Goal: Information Seeking & Learning: Learn about a topic

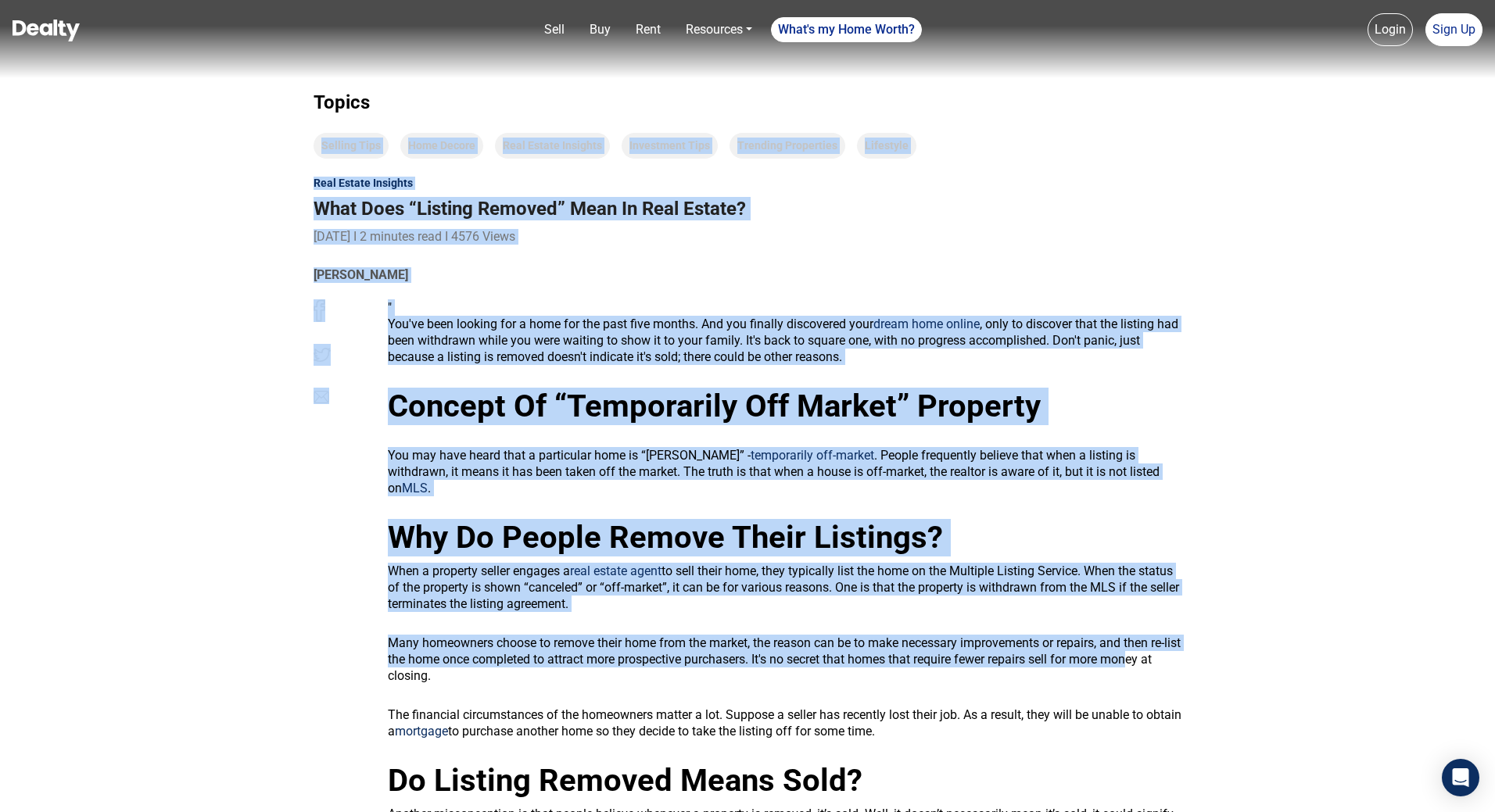
drag, startPoint x: 174, startPoint y: 135, endPoint x: 1160, endPoint y: 642, distance: 1108.7
click at [1160, 642] on span "Many homeowners choose to remove their home from the market, the reason can be …" at bounding box center [785, 660] width 793 height 48
click at [1156, 614] on div "" You've been looking for a home for the past five months. And you finally disc…" at bounding box center [785, 616] width 794 height 633
click at [961, 636] on span "Many homeowners choose to remove their home from the market, the reason can be …" at bounding box center [785, 660] width 793 height 48
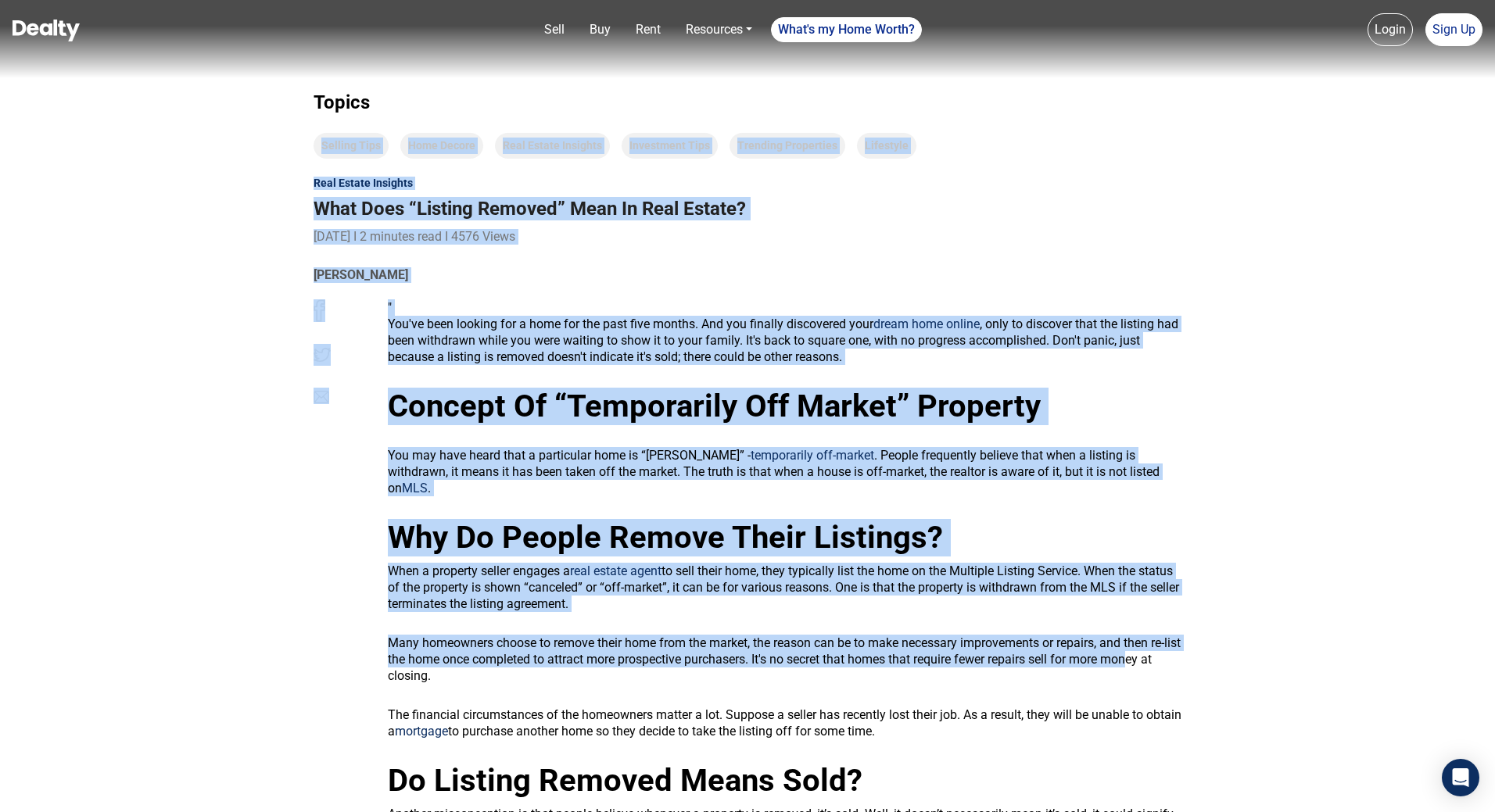
scroll to position [78, 0]
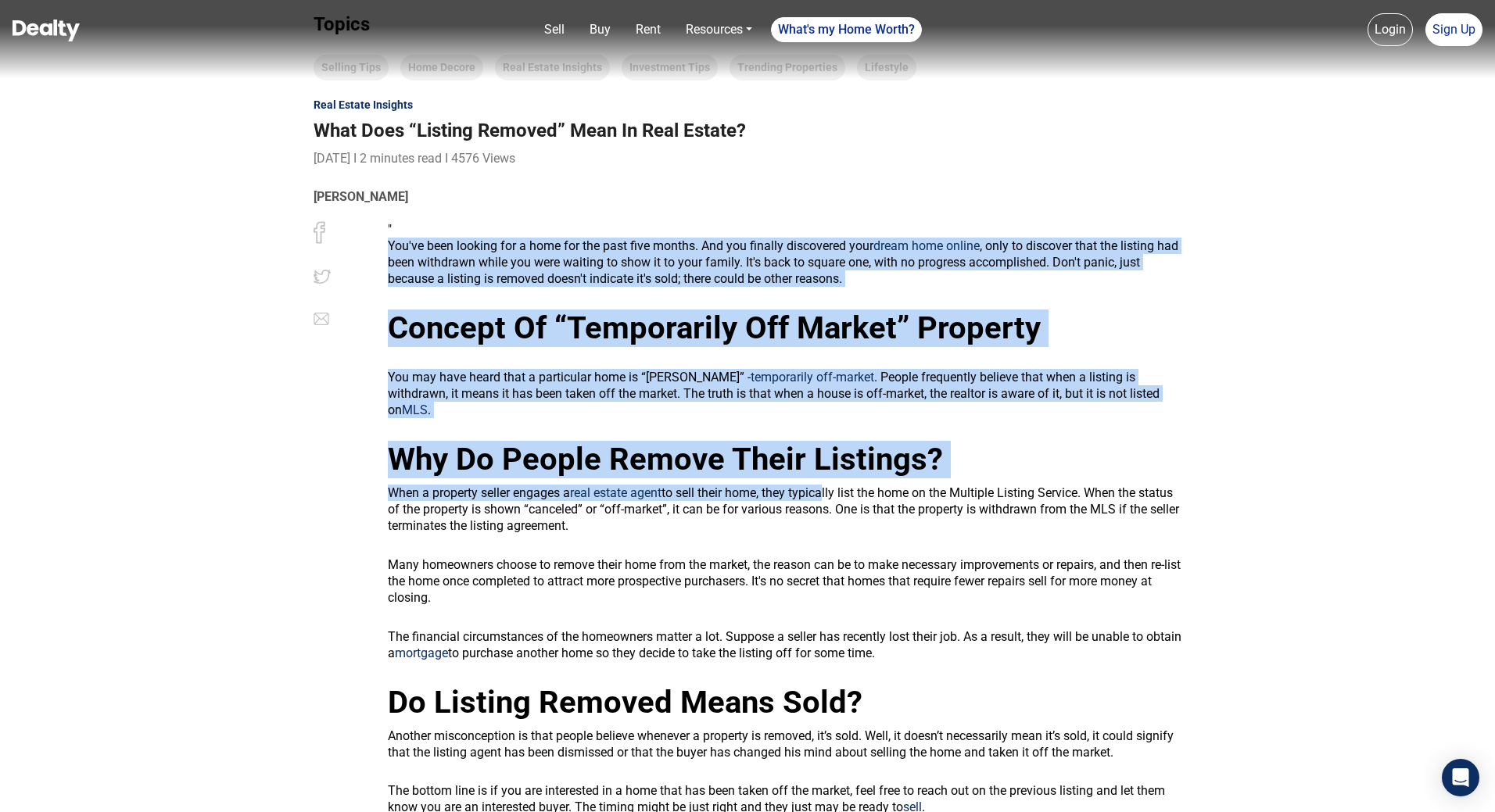
drag, startPoint x: 406, startPoint y: 214, endPoint x: 852, endPoint y: 497, distance: 528.2
click at [852, 496] on div "" You've been looking for a home for the past five months. And you finally disc…" at bounding box center [748, 534] width 892 height 641
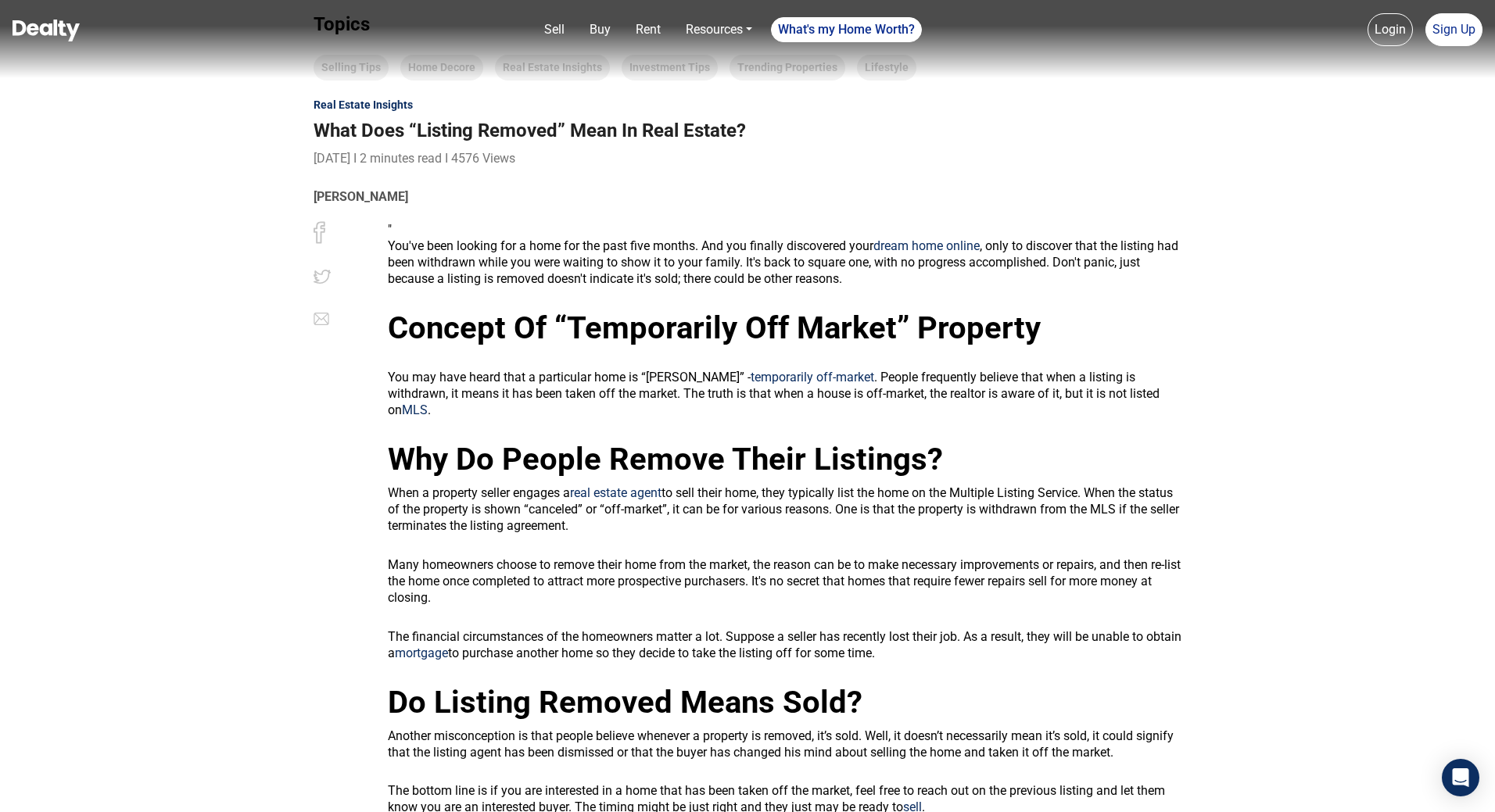
click at [916, 516] on p "When a property seller engages a real estate agent to sell their home, they typ…" at bounding box center [785, 510] width 794 height 49
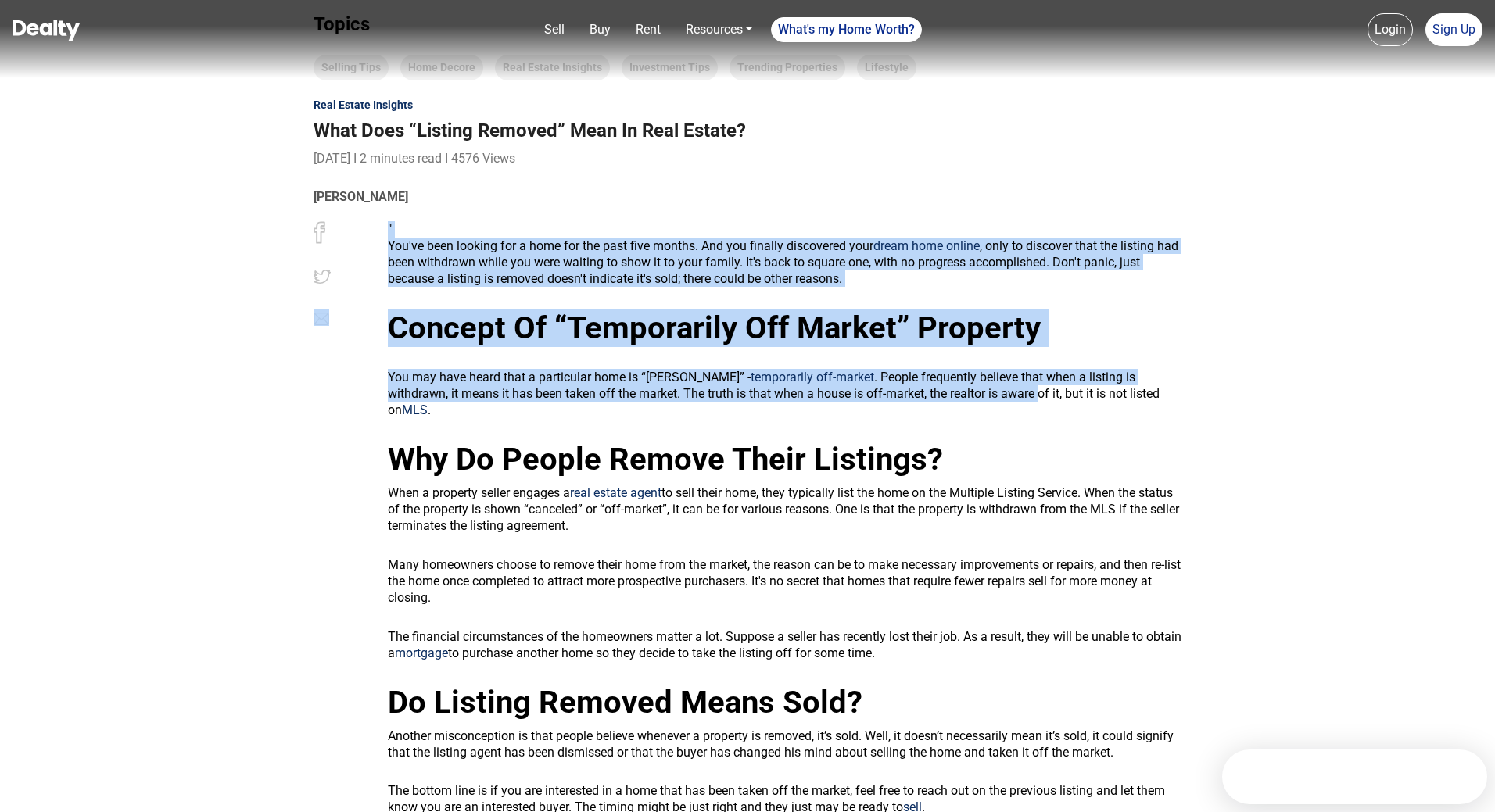
drag, startPoint x: 392, startPoint y: 226, endPoint x: 970, endPoint y: 393, distance: 601.6
click at [970, 393] on div "" You've been looking for a home for the past five months. And you finally disc…" at bounding box center [748, 534] width 892 height 641
click at [970, 393] on span "You may have heard that a particular home is “[PERSON_NAME]” - temporarily off-…" at bounding box center [774, 394] width 772 height 48
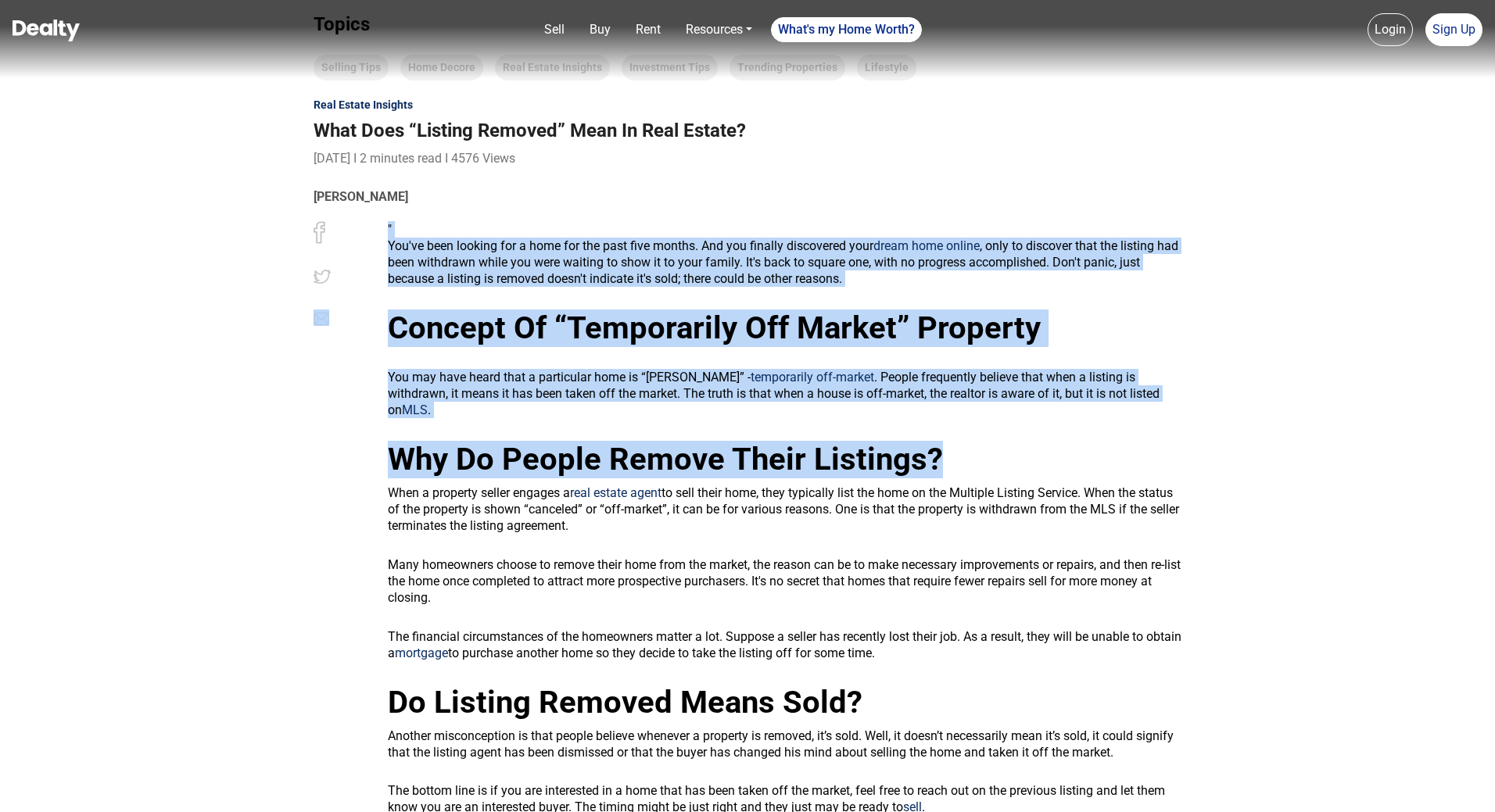
drag, startPoint x: 358, startPoint y: 304, endPoint x: 1160, endPoint y: 406, distance: 808.5
click at [1160, 406] on div "" You've been looking for a home for the past five months. And you finally disc…" at bounding box center [748, 534] width 892 height 641
click at [1163, 406] on div "" You've been looking for a home for the past five months. And you finally disc…" at bounding box center [785, 538] width 794 height 633
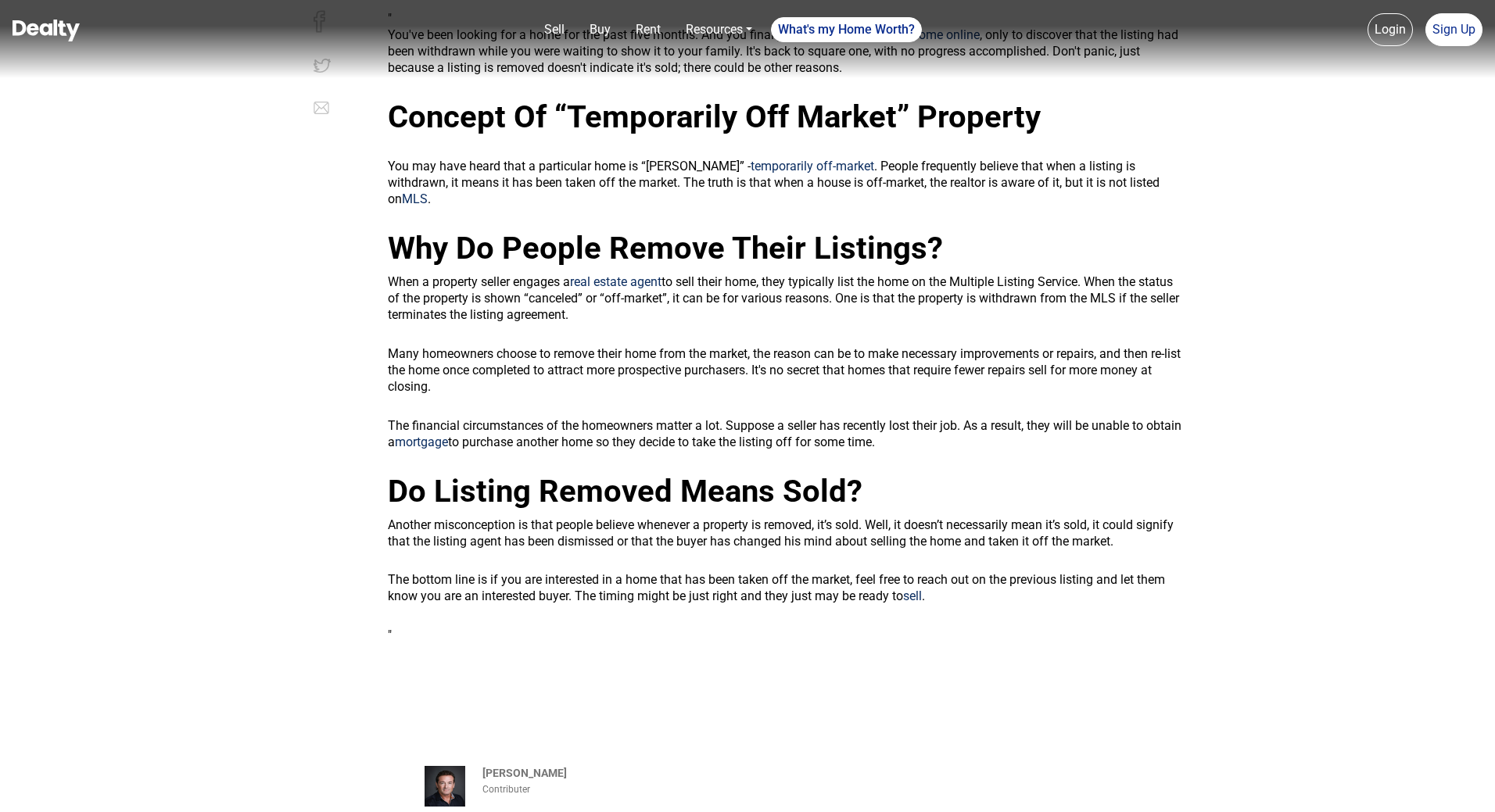
scroll to position [313, 0]
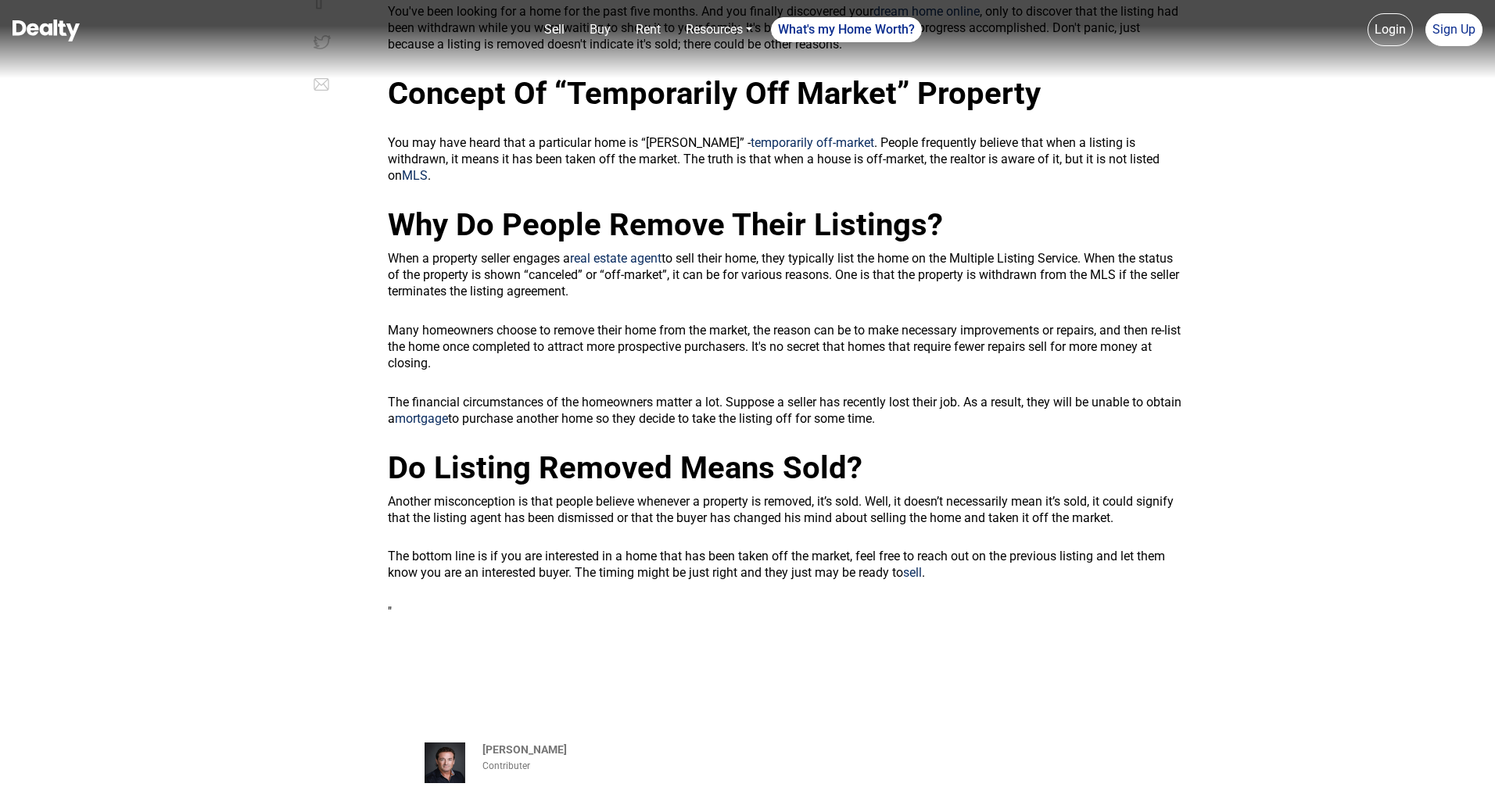
drag, startPoint x: 398, startPoint y: 214, endPoint x: 1107, endPoint y: 410, distance: 735.6
click at [1107, 410] on div "" You've been looking for a home for the past five months. And you finally disc…" at bounding box center [785, 303] width 794 height 633
click at [1107, 410] on p "The financial circumstances of the homeowners matter a lot. Suppose a seller ha…" at bounding box center [785, 410] width 794 height 33
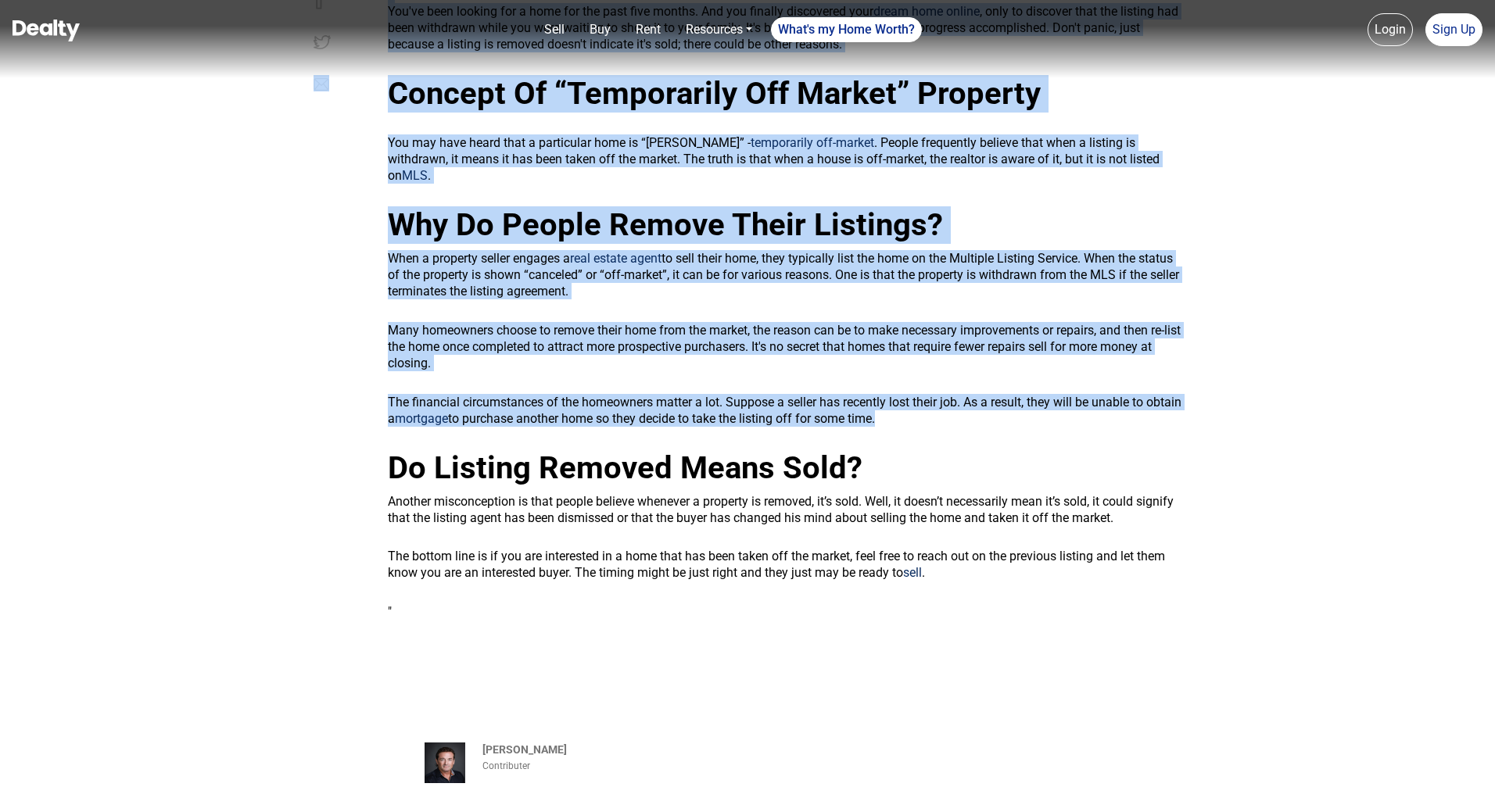
drag, startPoint x: 1107, startPoint y: 410, endPoint x: 371, endPoint y: 199, distance: 765.6
click at [371, 199] on div "" You've been looking for a home for the past five months. And you finally disc…" at bounding box center [748, 300] width 892 height 641
click at [368, 199] on div at bounding box center [339, 303] width 74 height 633
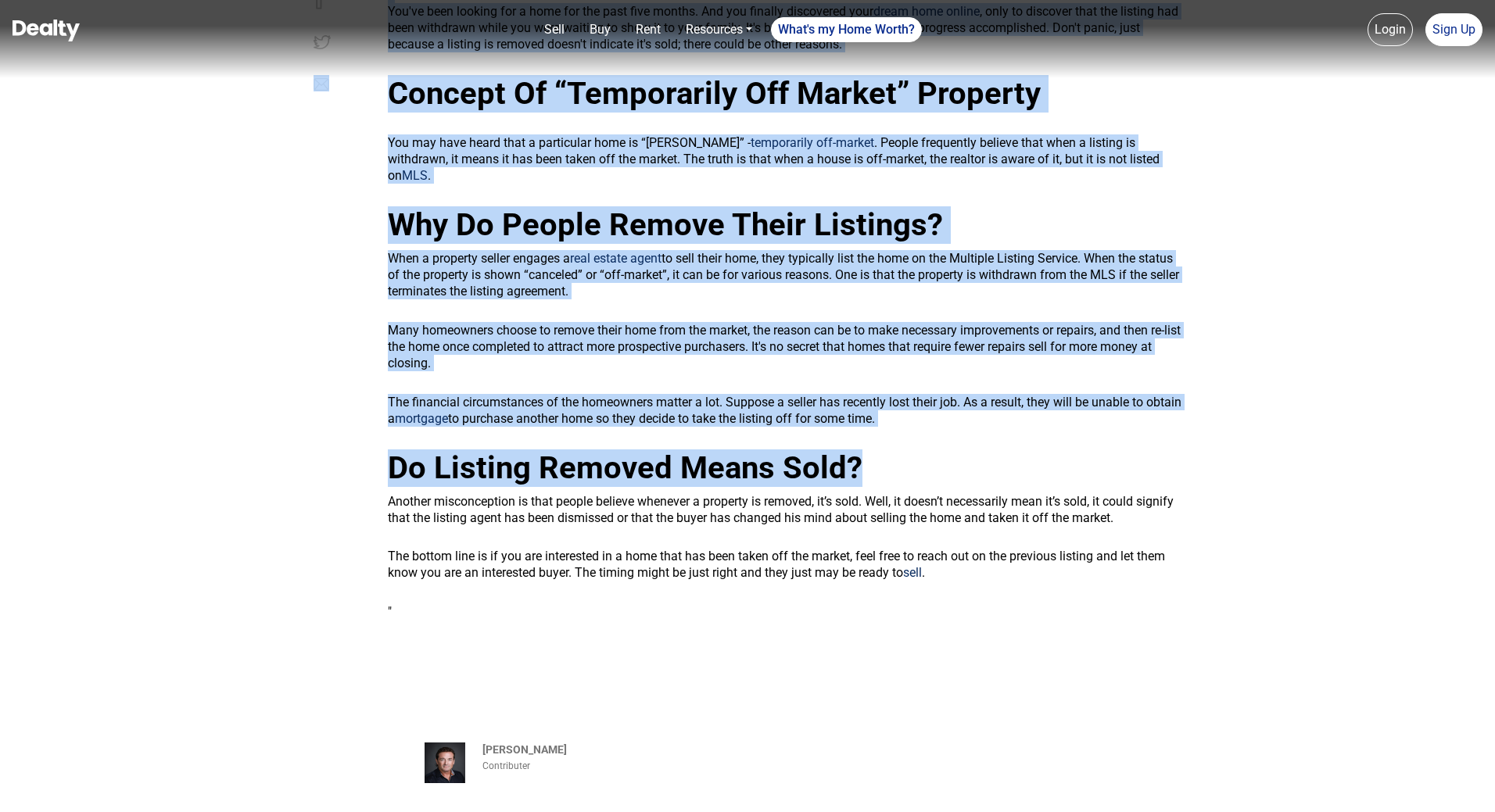
drag, startPoint x: 368, startPoint y: 199, endPoint x: 926, endPoint y: 425, distance: 602.0
click at [926, 425] on div "" You've been looking for a home for the past five months. And you finally disc…" at bounding box center [748, 300] width 892 height 641
click at [958, 403] on p "The financial circumstances of the homeowners matter a lot. Suppose a seller ha…" at bounding box center [785, 410] width 794 height 33
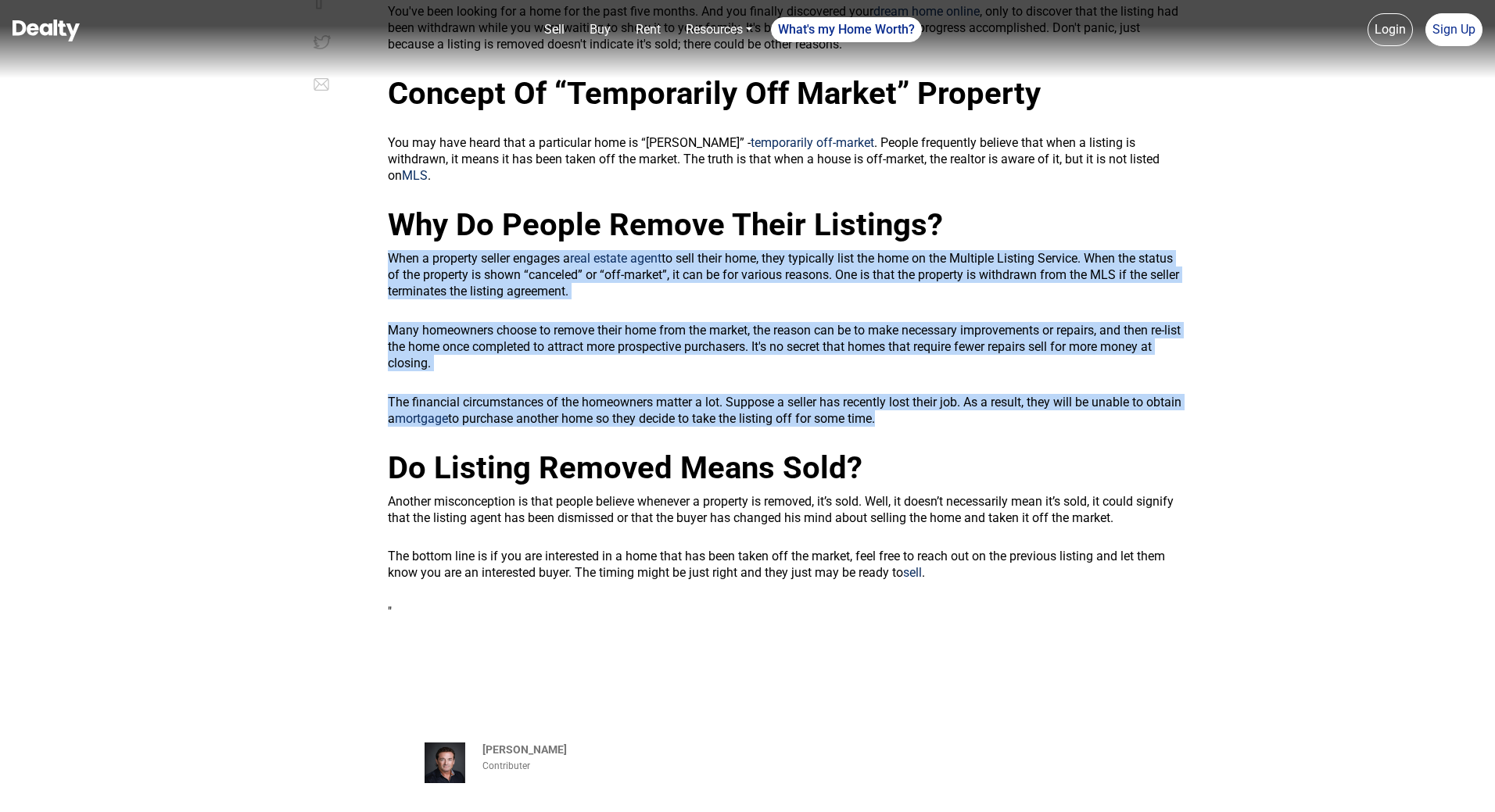
drag, startPoint x: 958, startPoint y: 403, endPoint x: 388, endPoint y: 230, distance: 595.7
click at [388, 230] on div "" You've been looking for a home for the past five months. And you finally disc…" at bounding box center [785, 303] width 794 height 633
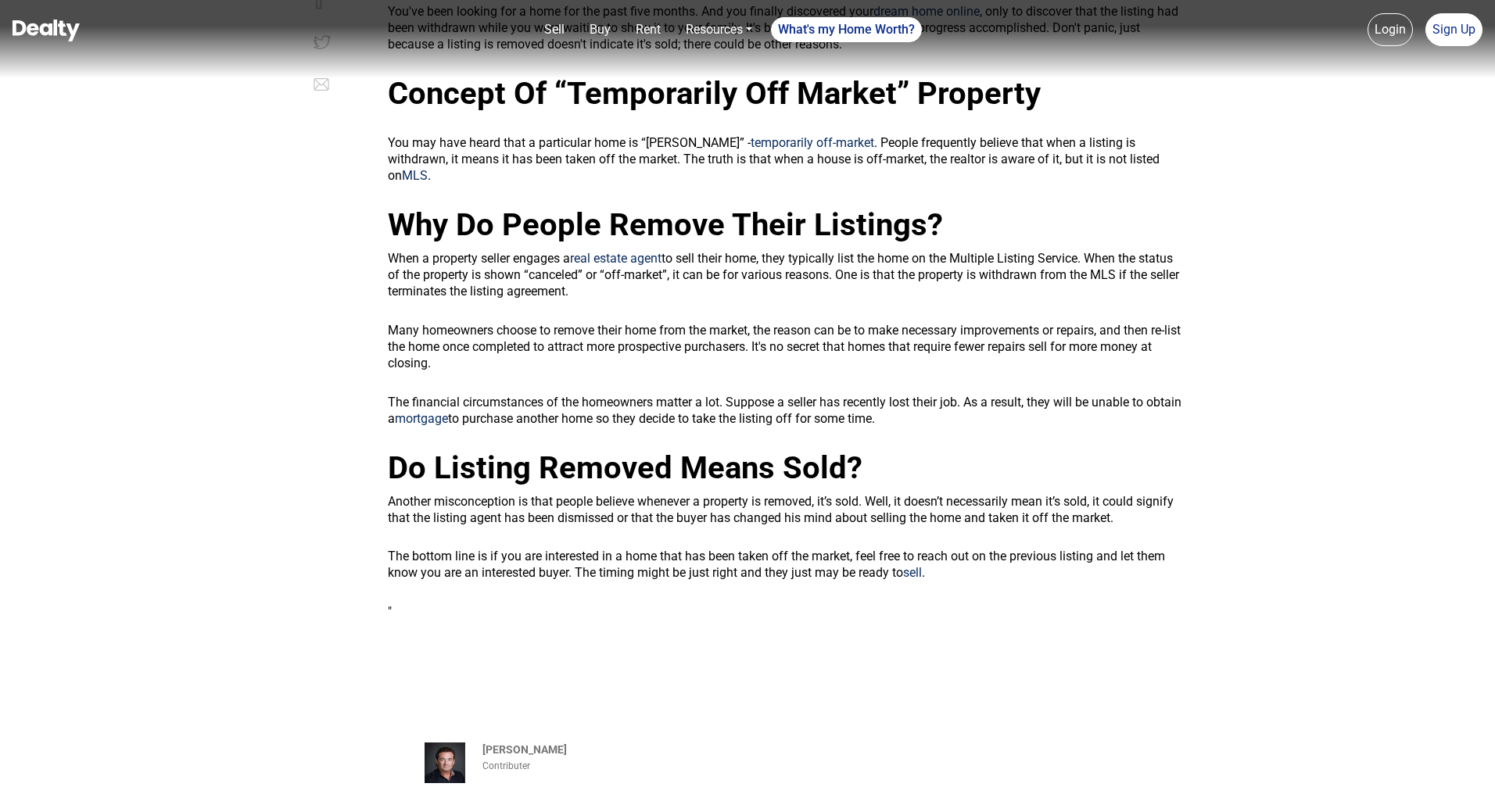
click at [377, 213] on div "" You've been looking for a home for the past five months. And you finally disc…" at bounding box center [785, 303] width 817 height 633
drag, startPoint x: 380, startPoint y: 203, endPoint x: 1040, endPoint y: 403, distance: 689.6
click at [1040, 403] on div "" You've been looking for a home for the past five months. And you finally disc…" at bounding box center [785, 303] width 817 height 633
click at [1040, 403] on p "The financial circumstances of the homeowners matter a lot. Suppose a seller ha…" at bounding box center [785, 410] width 794 height 33
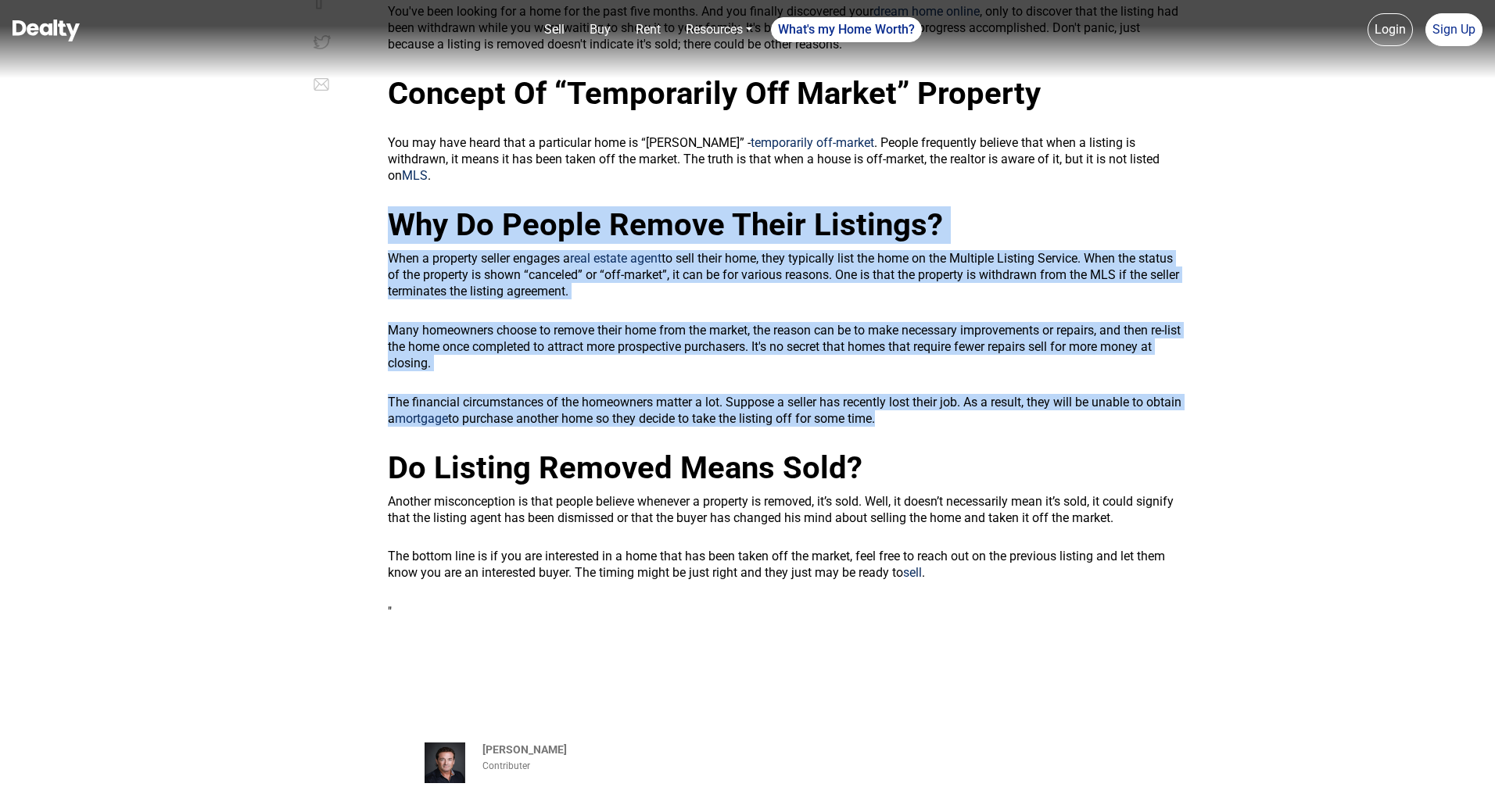
drag, startPoint x: 1040, startPoint y: 403, endPoint x: 409, endPoint y: 215, distance: 658.4
click at [412, 215] on div "" You've been looking for a home for the past five months. And you finally disc…" at bounding box center [785, 303] width 794 height 633
click at [409, 215] on span "Why Do People Remove Their Listings?" at bounding box center [666, 224] width 555 height 37
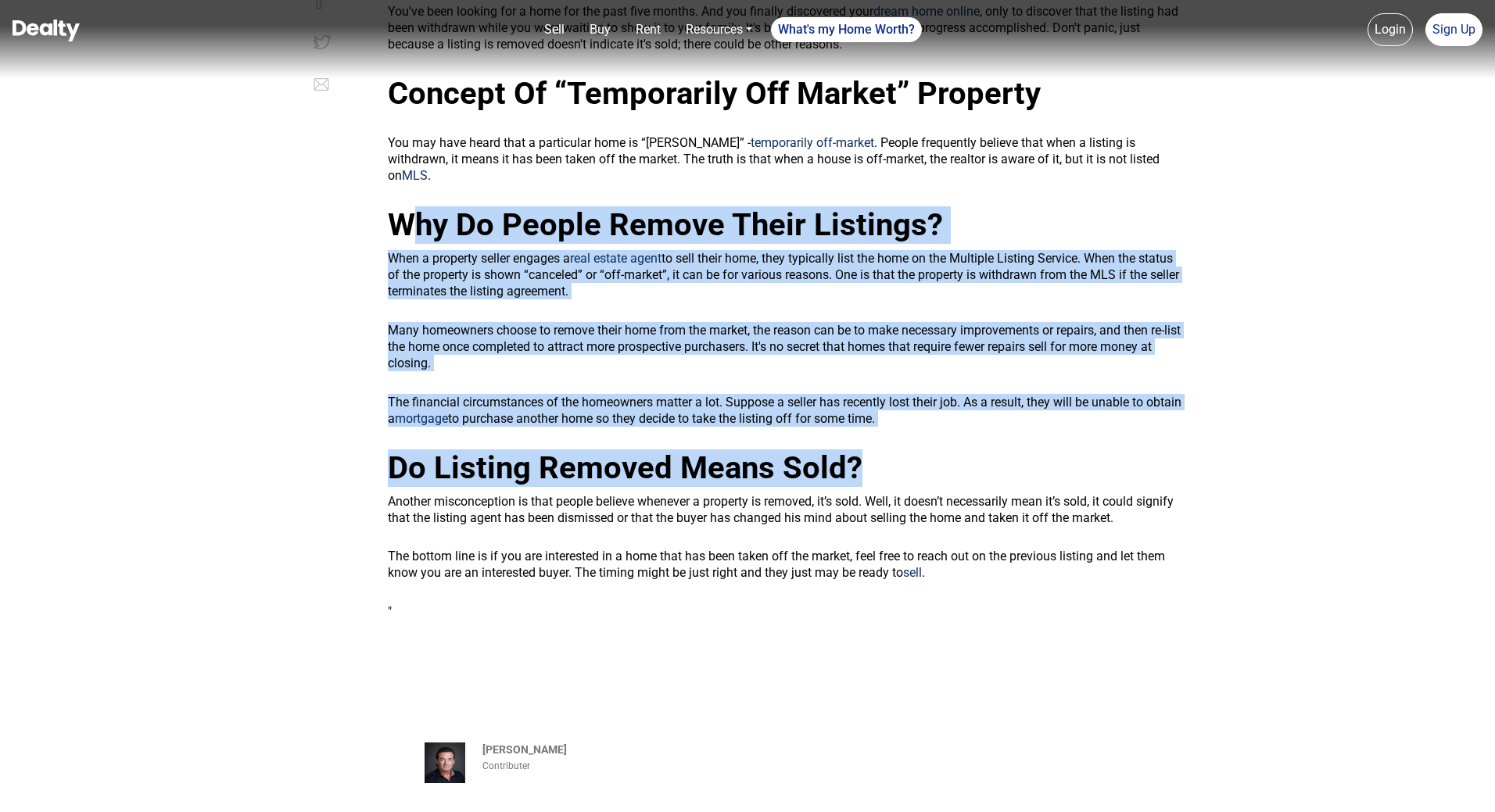
drag, startPoint x: 406, startPoint y: 215, endPoint x: 945, endPoint y: 418, distance: 576.0
click at [945, 418] on div "" You've been looking for a home for the past five months. And you finally disc…" at bounding box center [785, 303] width 794 height 633
click at [947, 418] on div "" You've been looking for a home for the past five months. And you finally disc…" at bounding box center [785, 303] width 794 height 633
drag, startPoint x: 953, startPoint y: 405, endPoint x: 398, endPoint y: 222, distance: 584.4
click at [398, 222] on div "" You've been looking for a home for the past five months. And you finally disc…" at bounding box center [785, 303] width 794 height 633
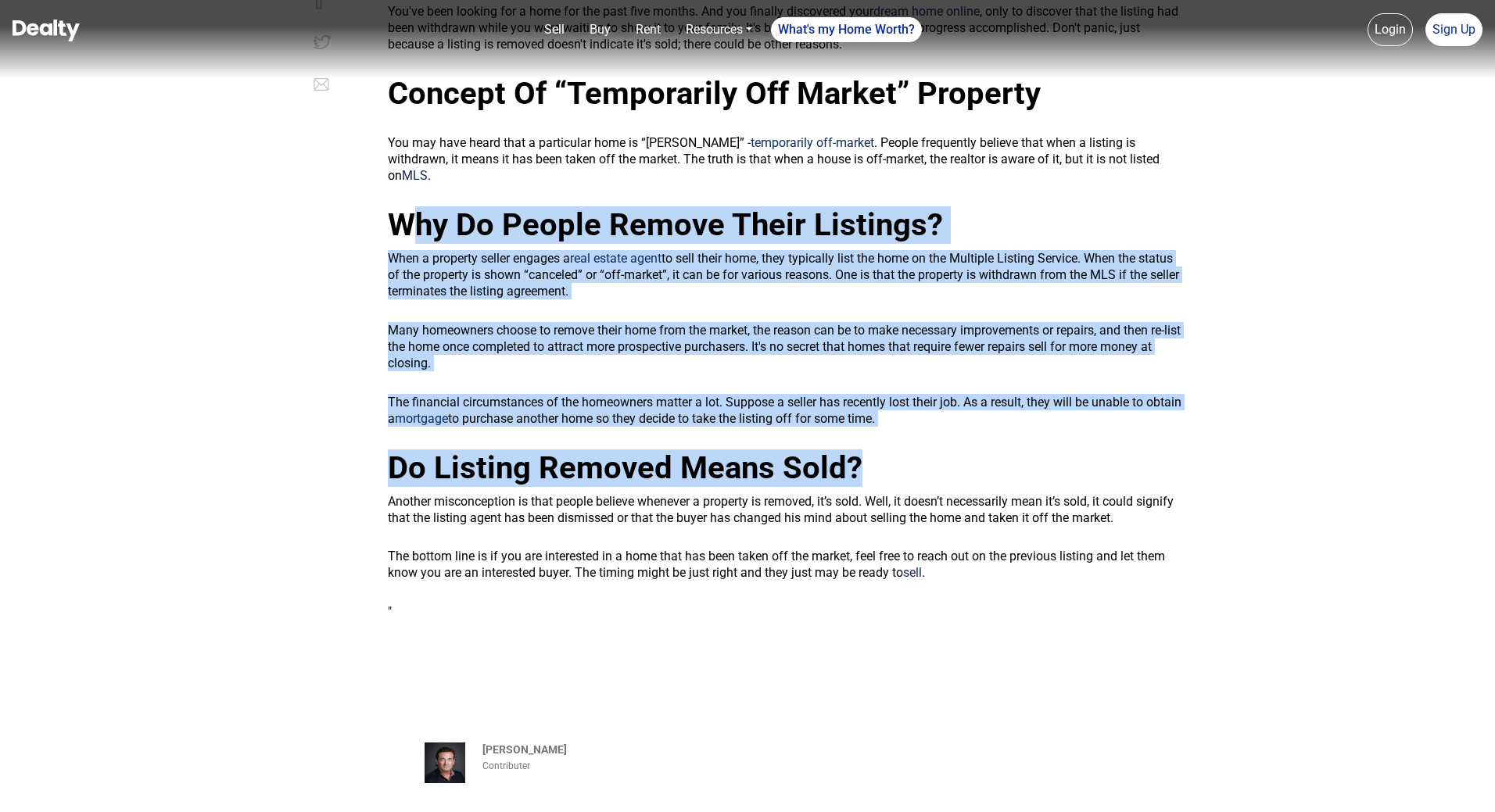
click at [391, 208] on span "Why Do People Remove Their Listings?" at bounding box center [666, 224] width 555 height 37
drag, startPoint x: 391, startPoint y: 208, endPoint x: 958, endPoint y: 413, distance: 602.9
click at [958, 413] on div "" You've been looking for a home for the past five months. And you finally disc…" at bounding box center [785, 303] width 794 height 633
click at [958, 412] on div "" You've been looking for a home for the past five months. And you finally disc…" at bounding box center [785, 303] width 794 height 633
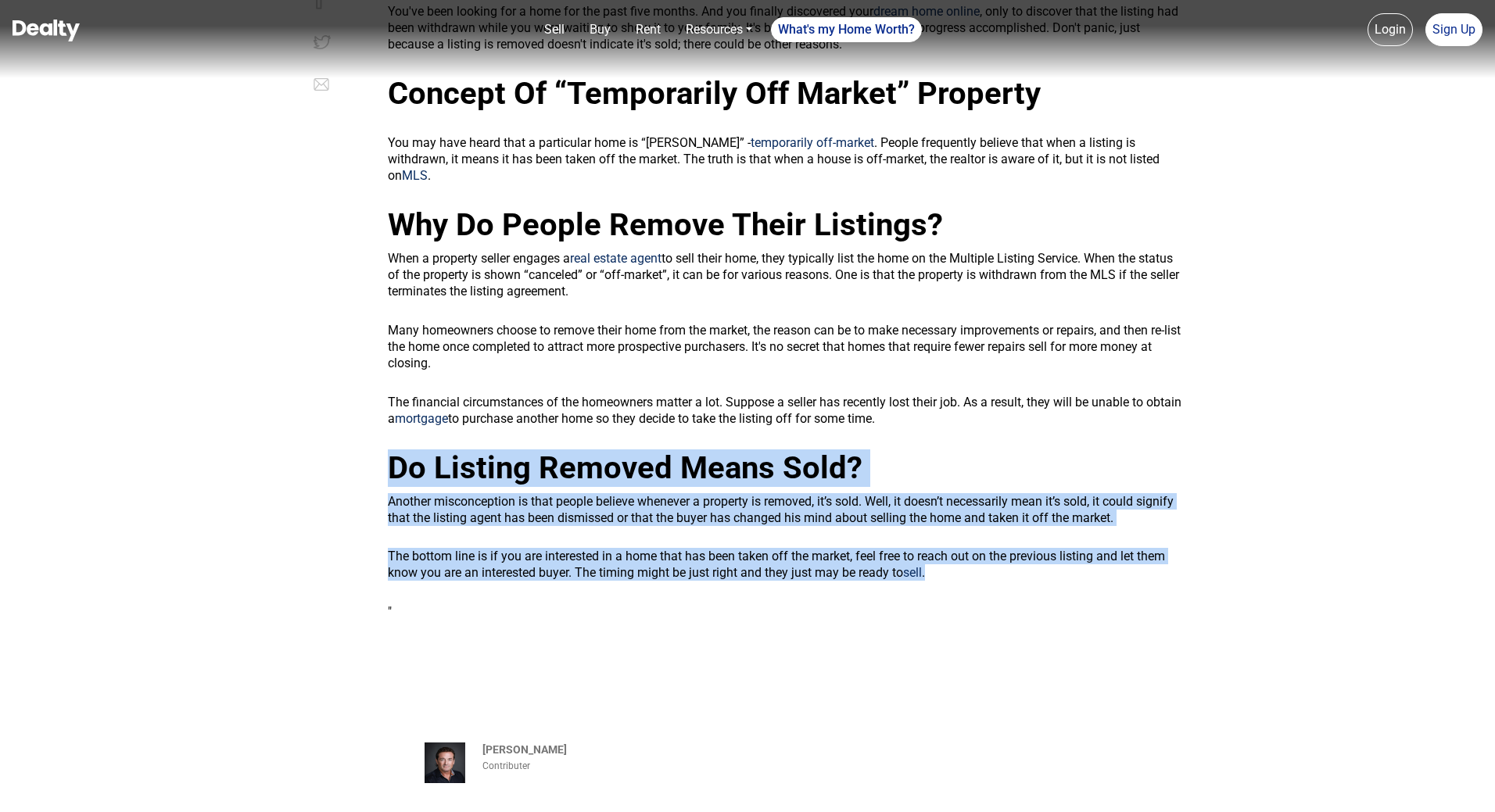
drag, startPoint x: 379, startPoint y: 440, endPoint x: 988, endPoint y: 560, distance: 620.7
click at [988, 560] on div "" You've been looking for a home for the past five months. And you finally disc…" at bounding box center [785, 303] width 817 height 633
click at [988, 560] on p "The bottom line is if you are interested in a home that has been taken off the …" at bounding box center [785, 564] width 794 height 33
drag, startPoint x: 988, startPoint y: 560, endPoint x: 384, endPoint y: 442, distance: 615.4
click at [384, 442] on div "" You've been looking for a home for the past five months. And you finally disc…" at bounding box center [785, 303] width 817 height 633
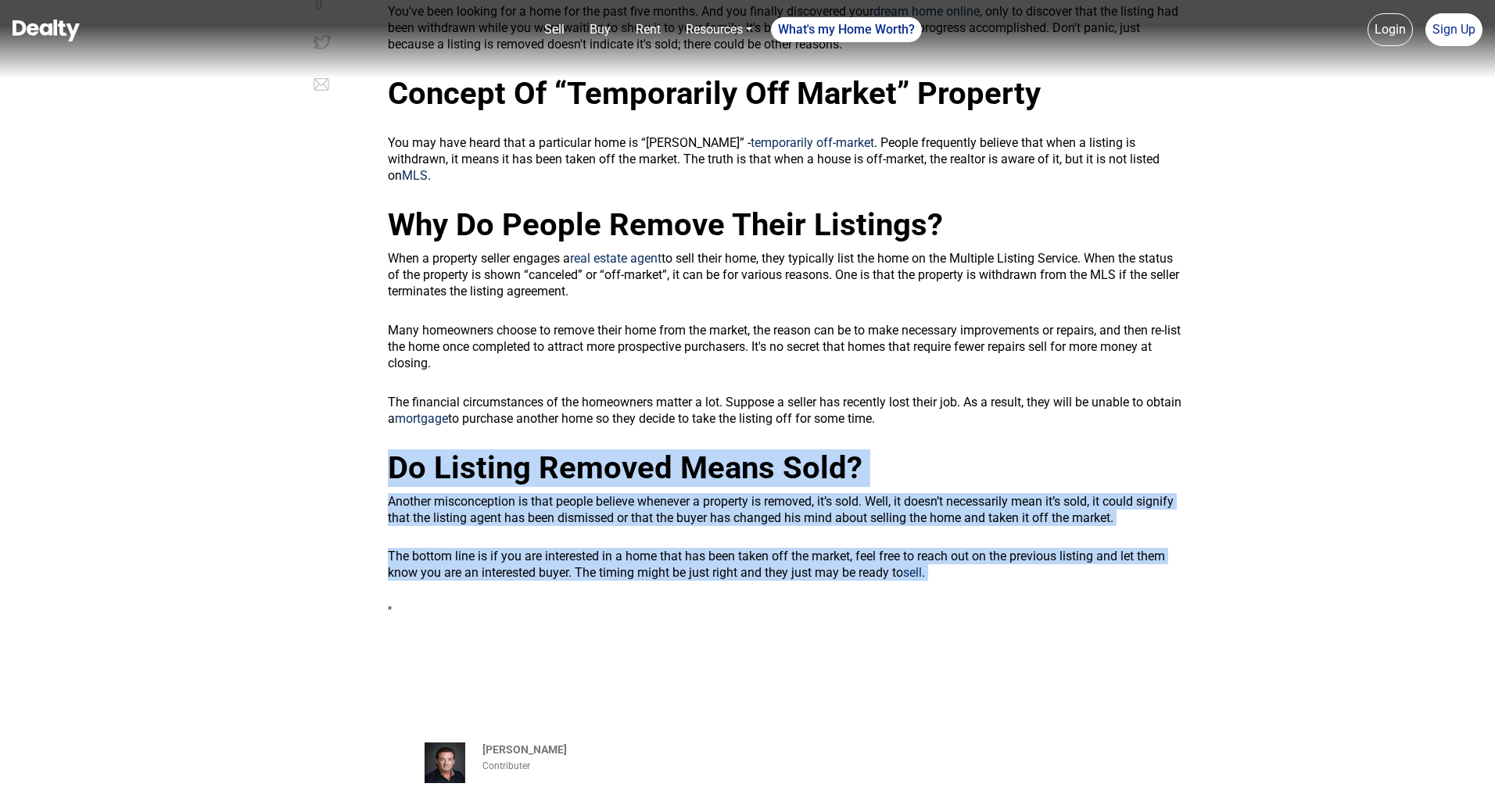
click at [385, 441] on div "" You've been looking for a home for the past five months. And you finally disc…" at bounding box center [785, 303] width 817 height 633
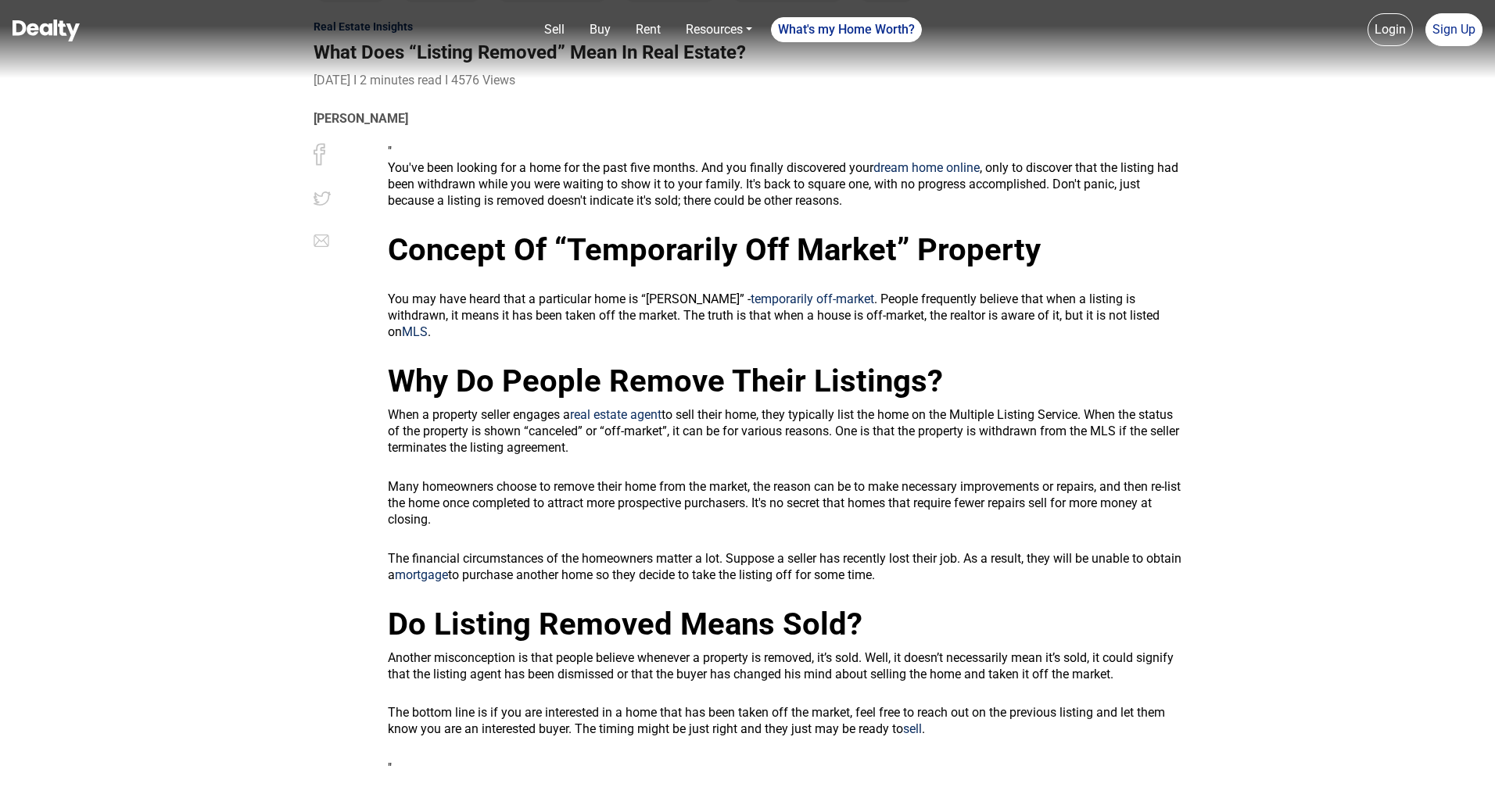
scroll to position [0, 0]
